Goal: Find specific page/section: Find specific page/section

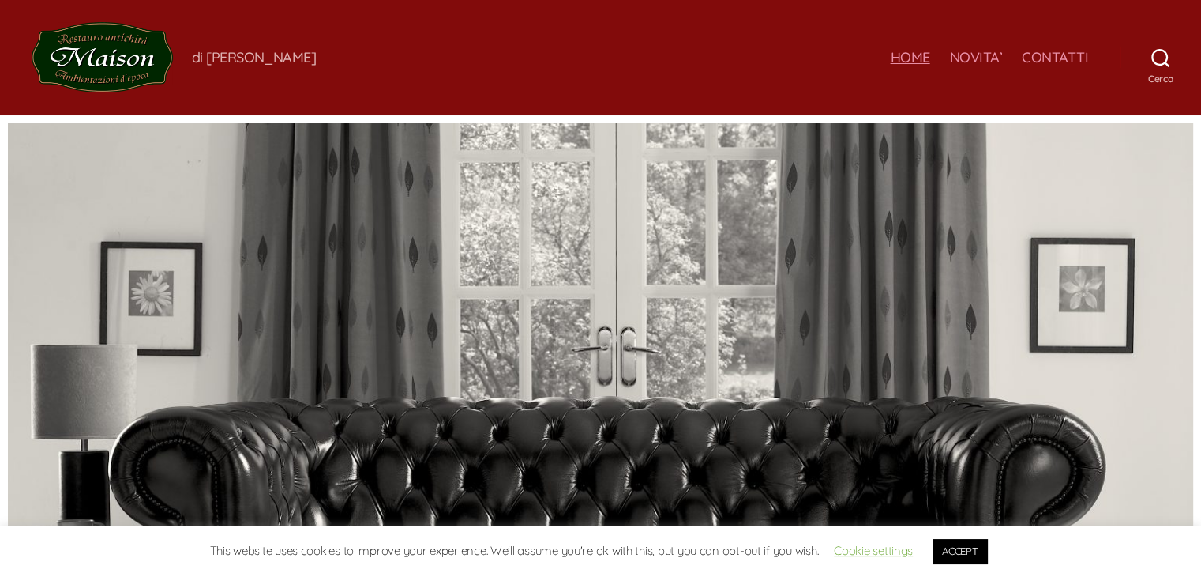
click at [960, 546] on link "ACCEPT" at bounding box center [960, 551] width 54 height 24
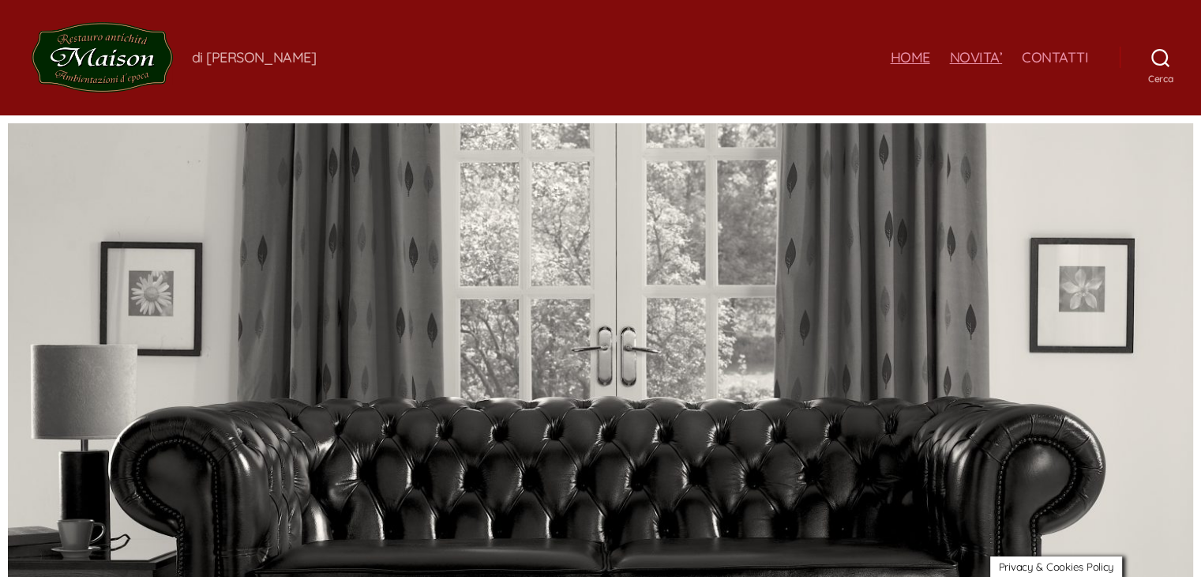
click at [967, 54] on link "NOVITA’" at bounding box center [975, 57] width 53 height 17
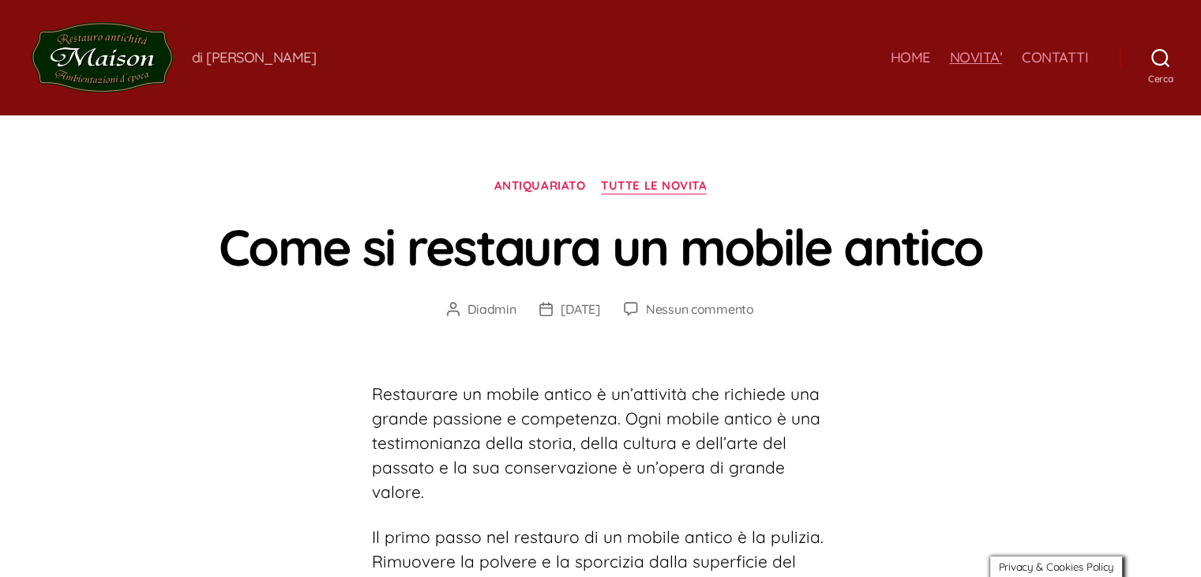
click at [543, 191] on link "ANTIQUARIATO" at bounding box center [540, 186] width 92 height 16
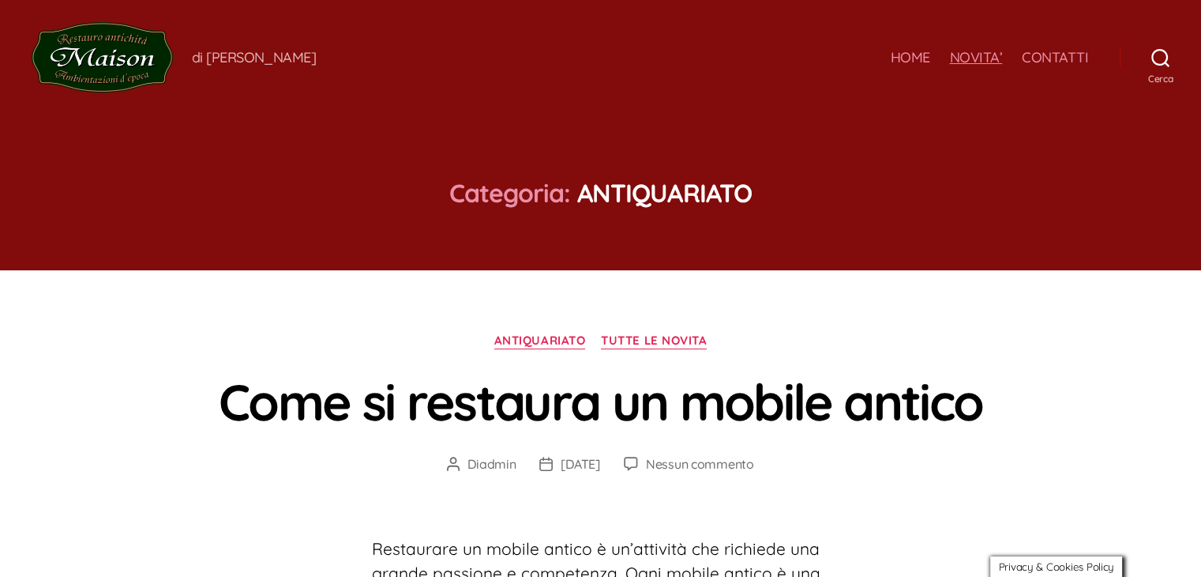
drag, startPoint x: 982, startPoint y: 53, endPoint x: 978, endPoint y: 63, distance: 11.0
click at [982, 53] on link "NOVITA’" at bounding box center [975, 57] width 53 height 17
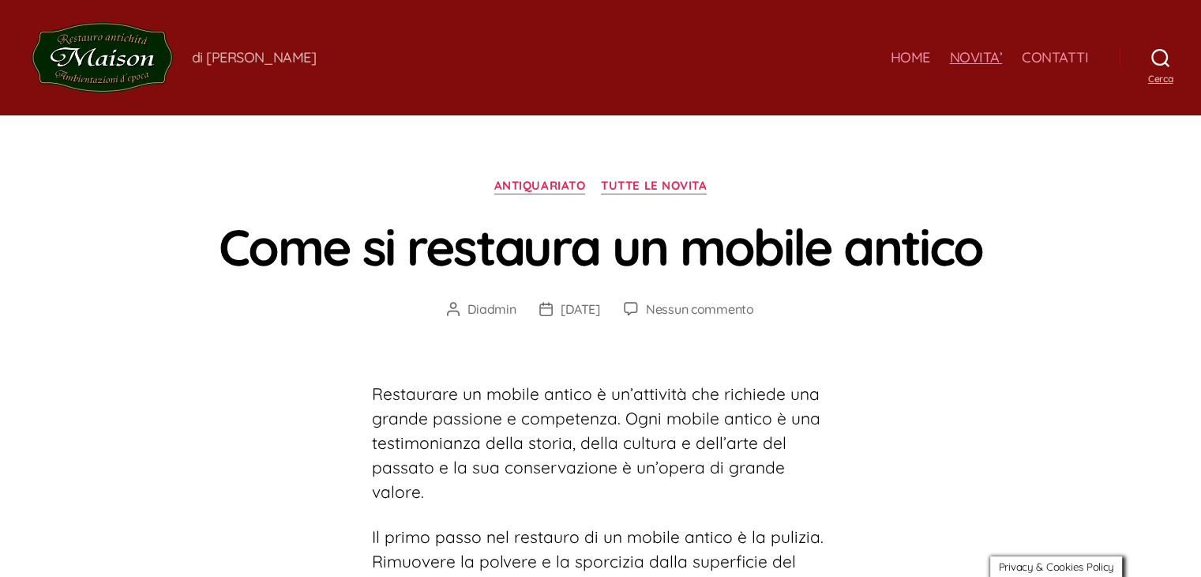
click at [1161, 58] on icon at bounding box center [1160, 58] width 18 height 20
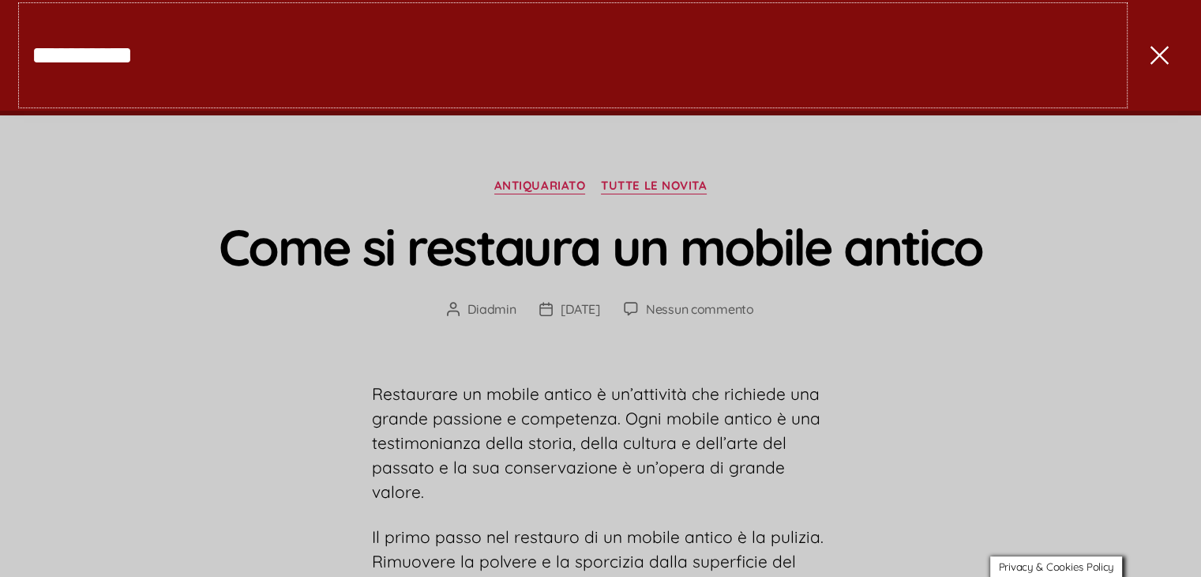
type input "**********"
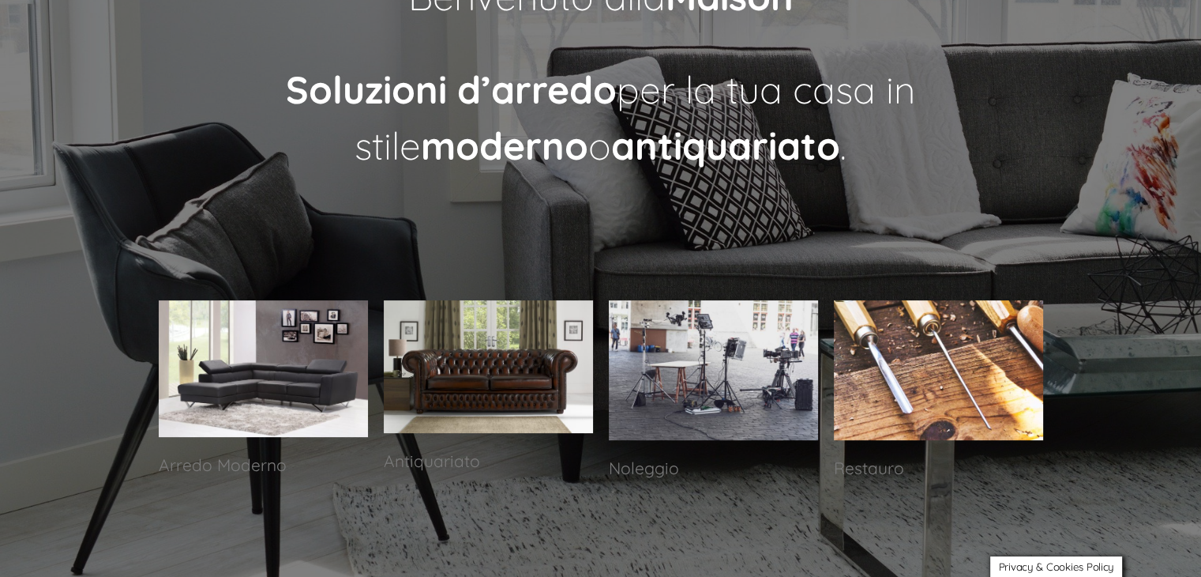
scroll to position [574, 0]
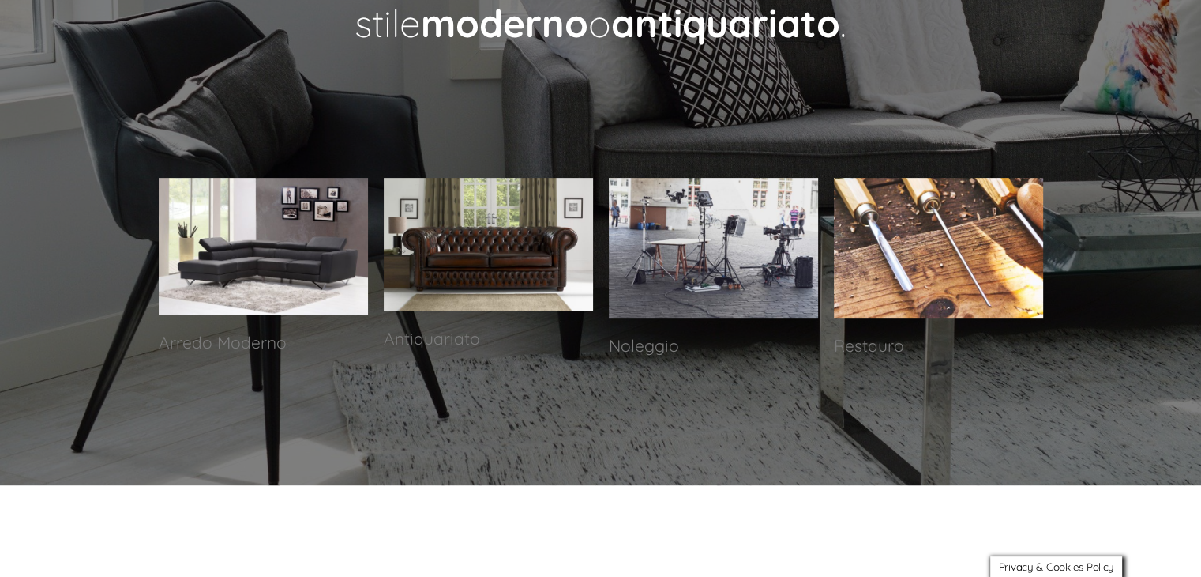
click at [456, 252] on img at bounding box center [488, 244] width 209 height 133
click at [437, 340] on p "Antiquariato" at bounding box center [488, 338] width 209 height 24
